Goal: Task Accomplishment & Management: Complete application form

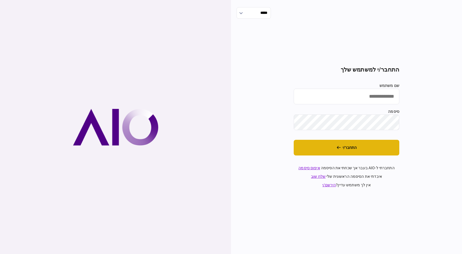
click at [358, 154] on button "התחבר/י" at bounding box center [347, 148] width 106 height 16
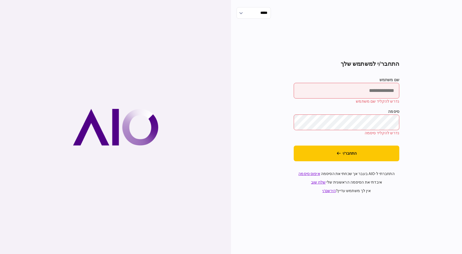
click at [372, 91] on input "שם משתמש" at bounding box center [347, 91] width 106 height 16
type input "******"
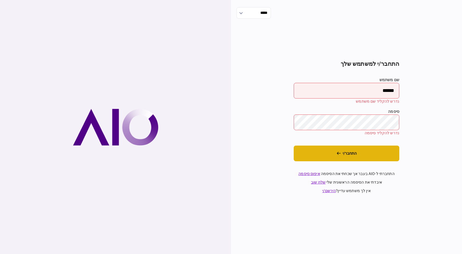
click at [362, 158] on button "התחבר/י" at bounding box center [347, 153] width 106 height 16
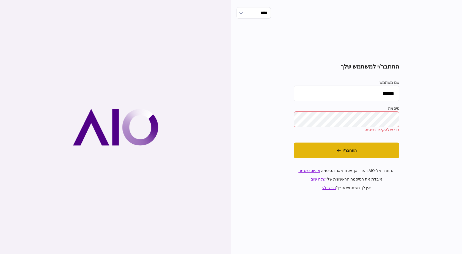
click at [376, 153] on button "התחבר/י" at bounding box center [347, 150] width 106 height 16
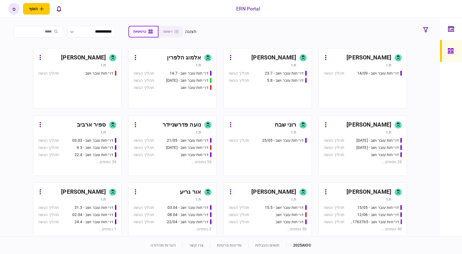
click at [102, 125] on div "ספיר ארביב" at bounding box center [91, 124] width 29 height 9
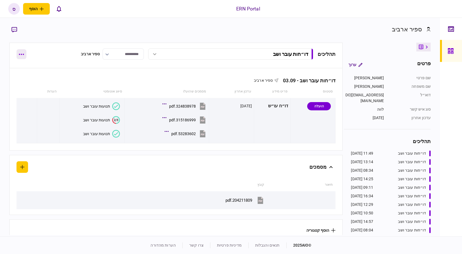
click at [18, 56] on button "button" at bounding box center [21, 54] width 10 height 10
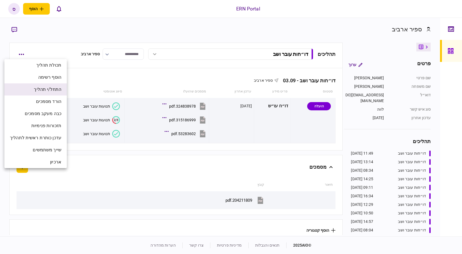
click at [41, 93] on li "התחל/י תהליך" at bounding box center [35, 89] width 62 height 12
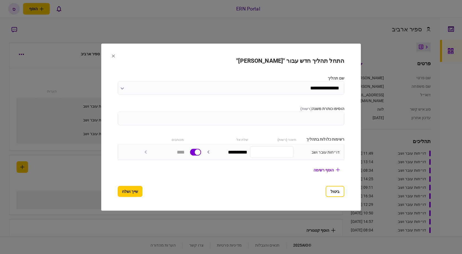
click at [459, 117] on div at bounding box center [231, 127] width 462 height 254
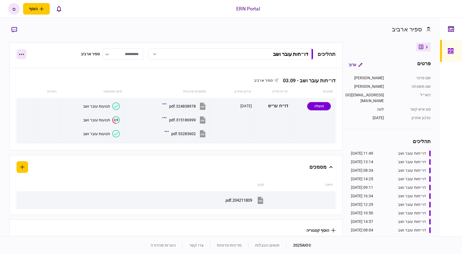
click at [22, 59] on button "button" at bounding box center [21, 54] width 10 height 10
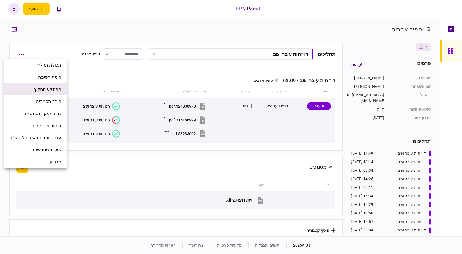
click at [40, 90] on span "התחל/י תהליך" at bounding box center [47, 89] width 27 height 7
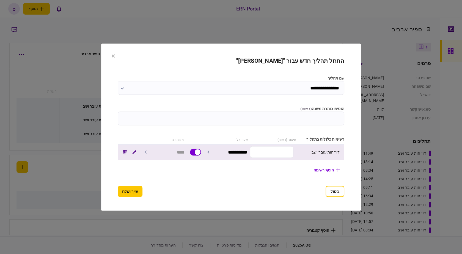
click at [284, 153] on input "text" at bounding box center [271, 152] width 43 height 12
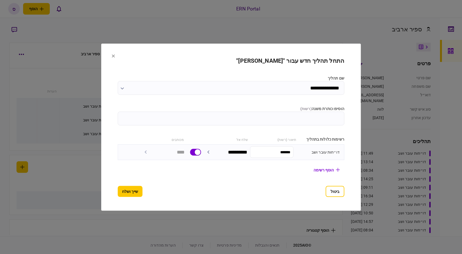
type input "*******"
click at [125, 184] on section "**********" at bounding box center [231, 126] width 226 height 139
click at [121, 195] on button "שייך ושלח" at bounding box center [130, 191] width 25 height 11
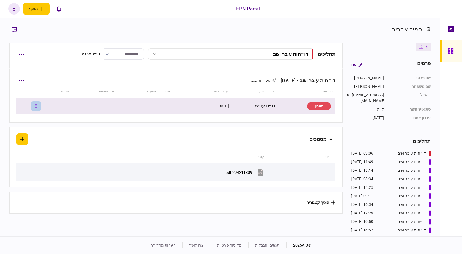
click at [40, 110] on button "button" at bounding box center [36, 106] width 10 height 10
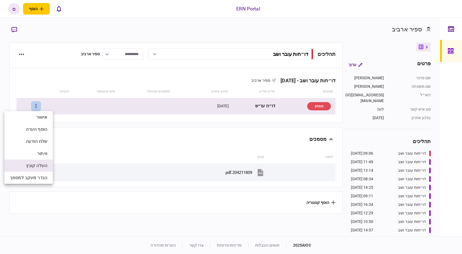
click at [35, 165] on span "העלה קובץ" at bounding box center [36, 165] width 21 height 7
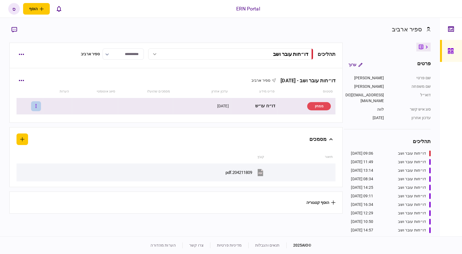
click at [41, 107] on button "button" at bounding box center [36, 106] width 10 height 10
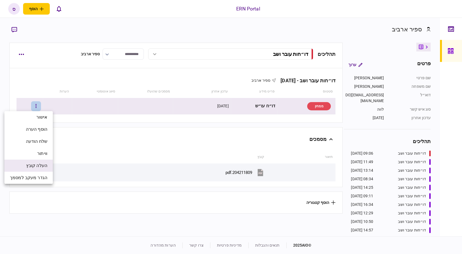
click at [38, 166] on span "העלה קובץ" at bounding box center [36, 165] width 21 height 7
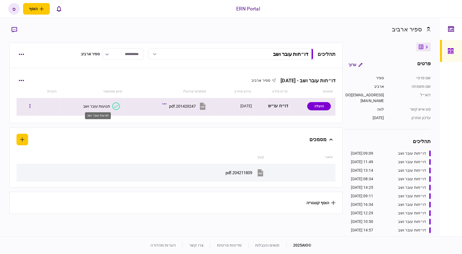
click at [103, 106] on div "תנועות עובר ושב" at bounding box center [96, 106] width 27 height 4
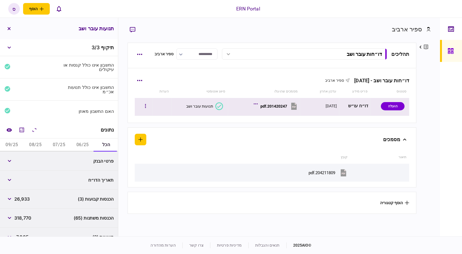
click at [210, 106] on div "תנועות עובר ושב" at bounding box center [199, 106] width 27 height 4
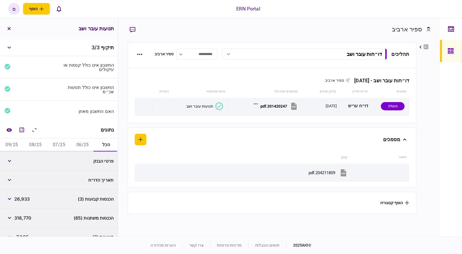
click at [445, 113] on div at bounding box center [451, 127] width 22 height 218
click at [10, 130] on icon "השוואה למסמך" at bounding box center [8, 130] width 5 height 4
